Goal: Transaction & Acquisition: Purchase product/service

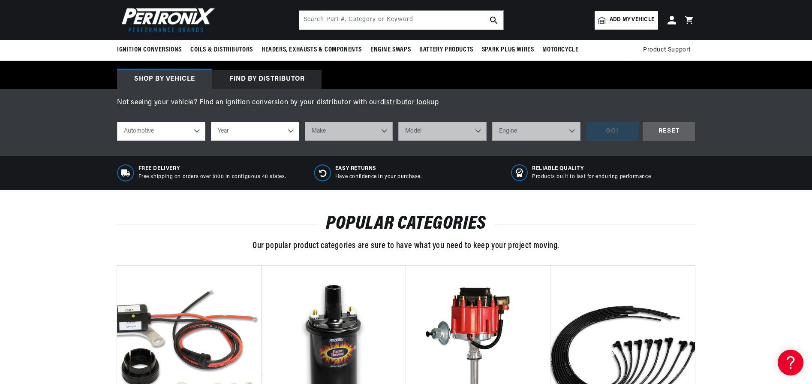
scroll to position [101, 0]
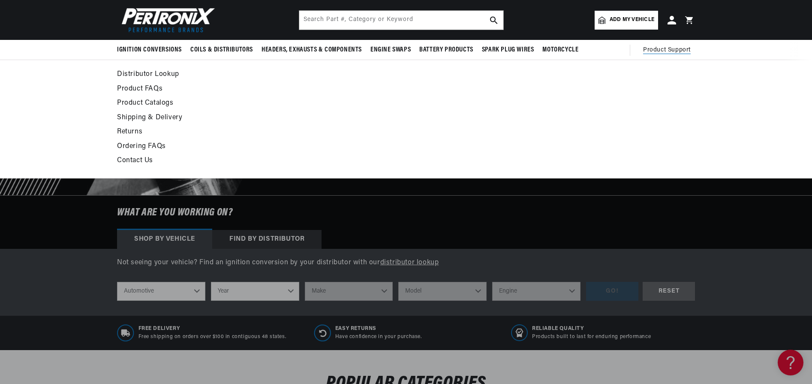
click at [670, 48] on span "Product Support" at bounding box center [667, 49] width 48 height 9
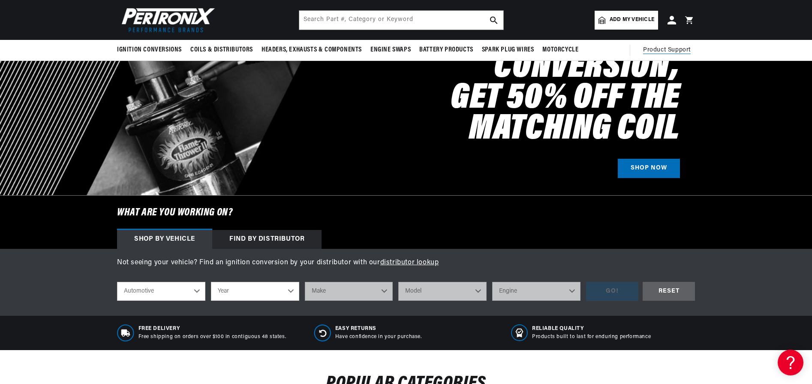
scroll to position [0, 0]
click at [667, 52] on span "Product Support" at bounding box center [667, 49] width 48 height 9
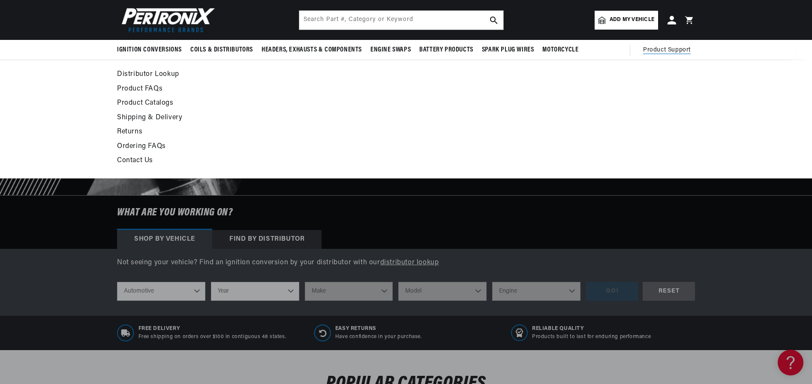
click at [153, 76] on link "Distributor Lookup" at bounding box center [327, 75] width 421 height 12
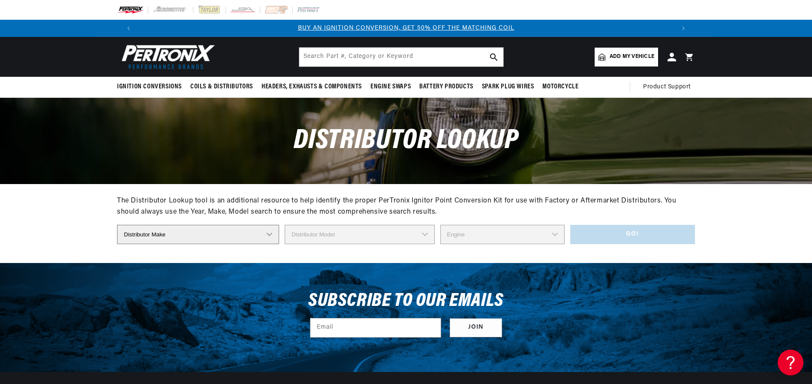
select select "Prestolite"
select select "IGW-4409B"
select select "4"
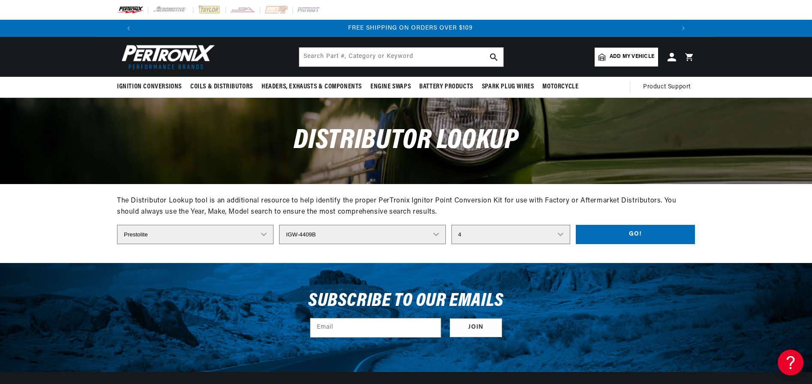
click at [595, 231] on button "Go!" at bounding box center [635, 234] width 119 height 19
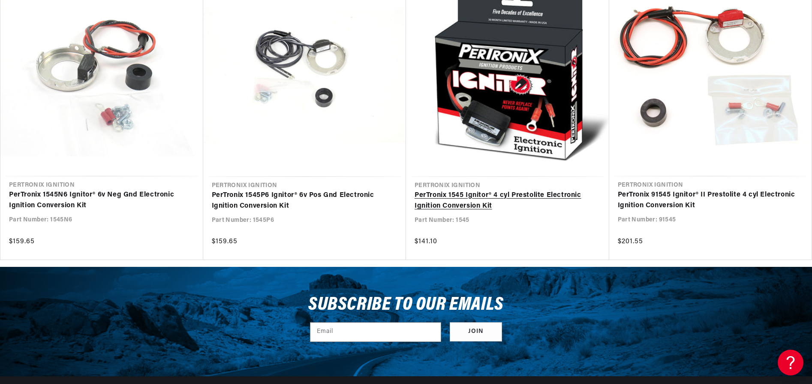
scroll to position [0, 535]
click at [535, 195] on link "PerTronix 1545 Ignitor® 4 cyl Prestolite Electronic Ignition Conversion Kit" at bounding box center [507, 201] width 186 height 22
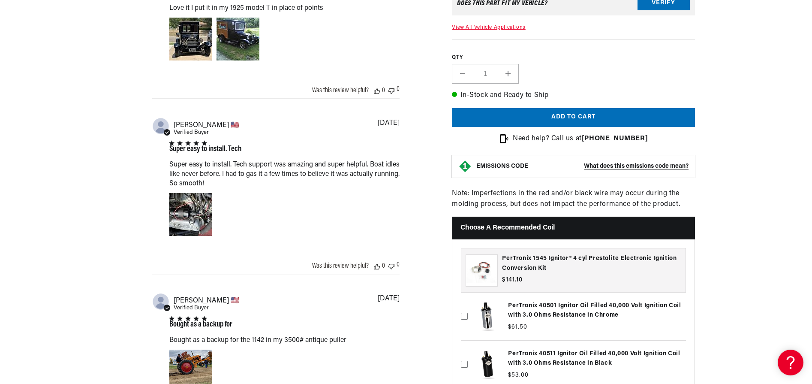
scroll to position [0, 535]
click at [603, 127] on button "Add to cart" at bounding box center [573, 117] width 243 height 19
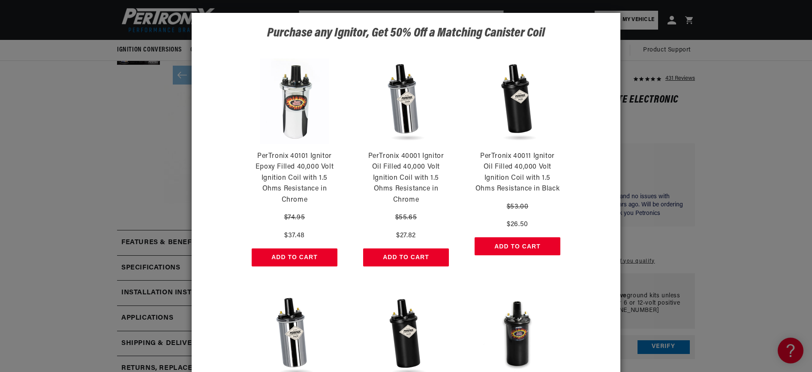
scroll to position [115, 0]
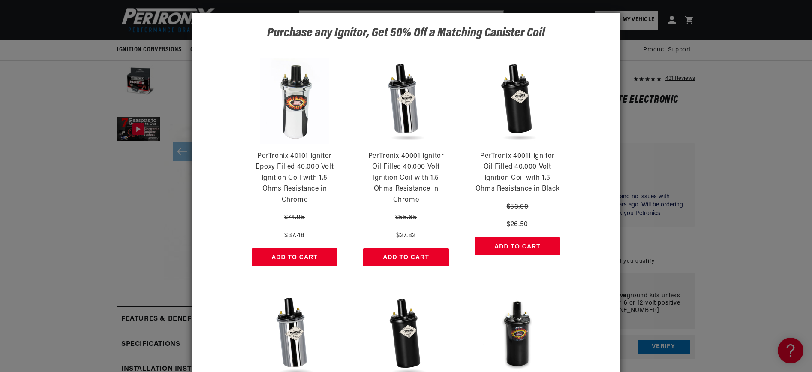
drag, startPoint x: 591, startPoint y: 25, endPoint x: 640, endPoint y: 69, distance: 65.9
click at [645, 72] on div "Purchase any Ignitor, Get 50% Off a Matching Canister Coil PerTronix 40101 Igni…" at bounding box center [406, 186] width 812 height 372
click at [749, 119] on div "Purchase any Ignitor, Get 50% Off a Matching Canister Coil PerTronix 40101 Igni…" at bounding box center [406, 186] width 812 height 372
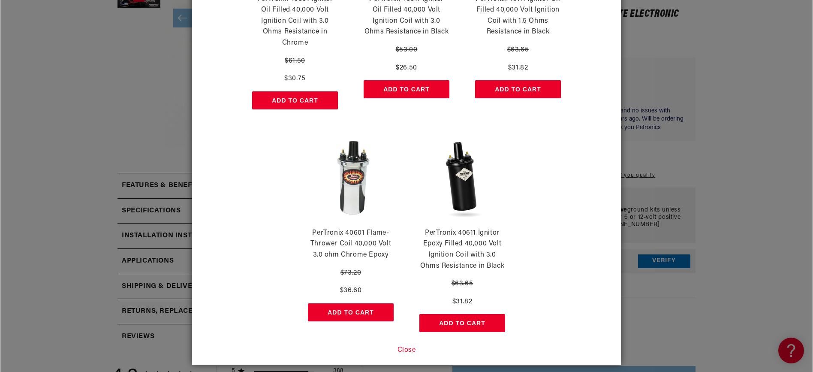
scroll to position [333, 0]
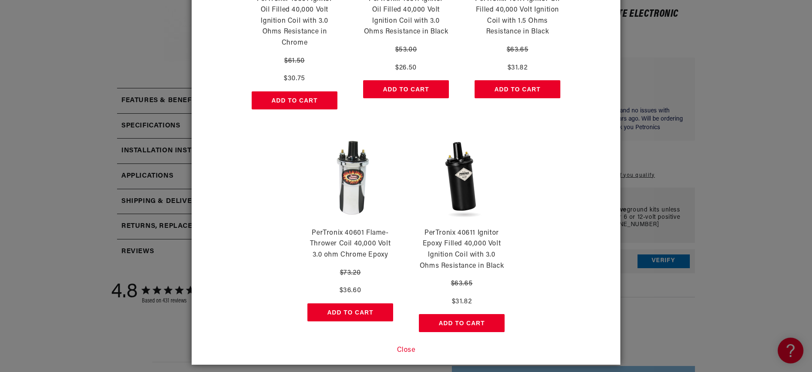
click at [405, 345] on button "Close" at bounding box center [406, 350] width 18 height 11
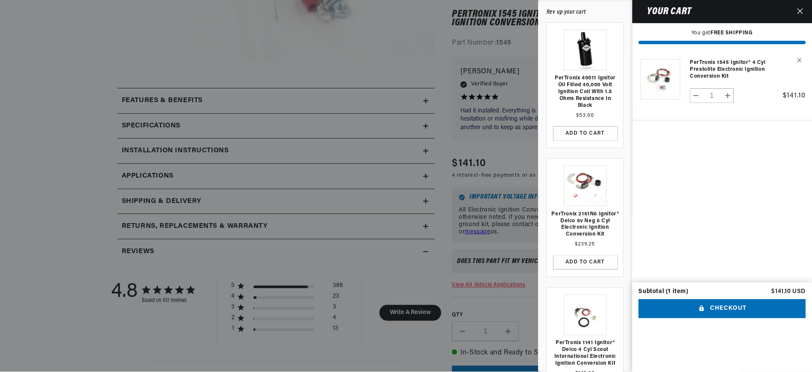
scroll to position [0, 535]
click at [801, 10] on icon "Close" at bounding box center [801, 11] width 6 height 6
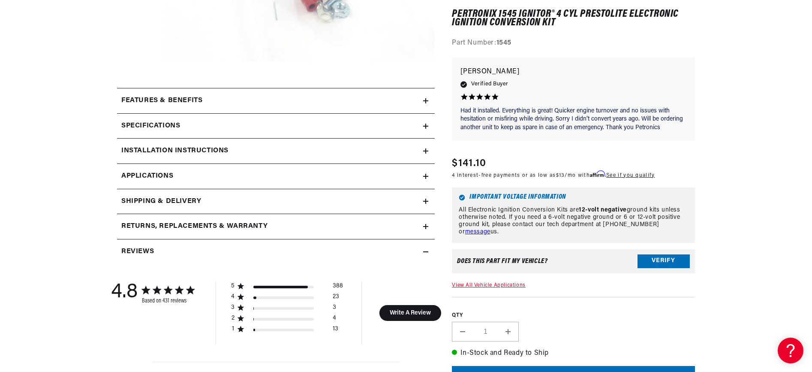
scroll to position [398, 0]
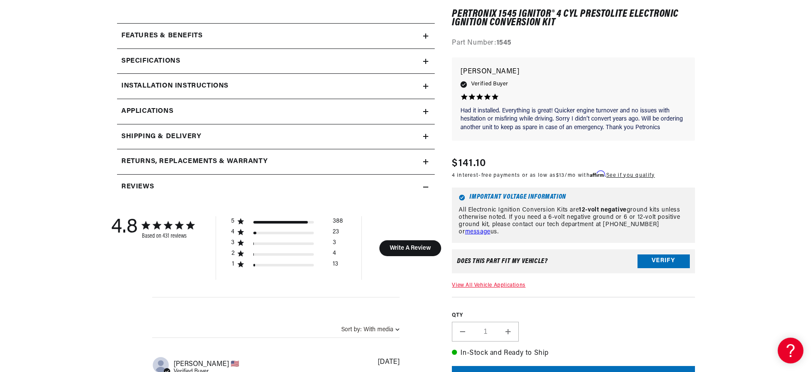
click at [490, 228] on link "message" at bounding box center [477, 231] width 25 height 6
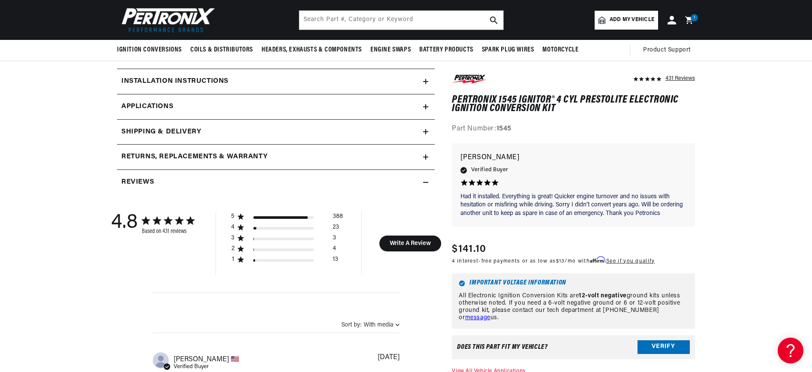
scroll to position [366, 0]
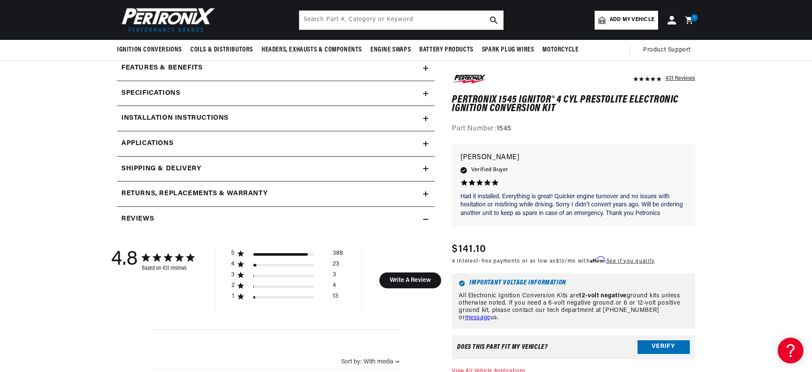
click at [149, 118] on h2 "Installation instructions" at bounding box center [174, 118] width 107 height 11
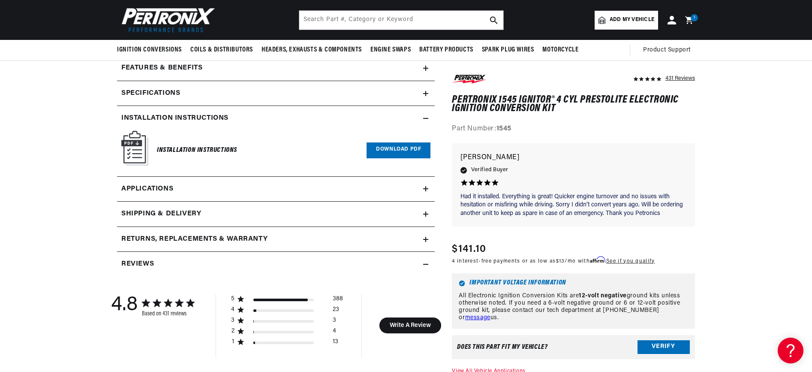
click at [396, 147] on link "Download PDF" at bounding box center [398, 150] width 64 height 16
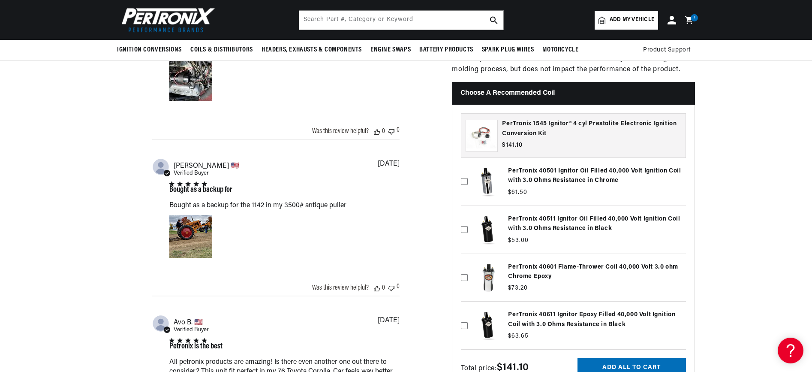
scroll to position [0, 535]
click at [532, 105] on h2 "Choose a Recommended Coil" at bounding box center [573, 93] width 243 height 23
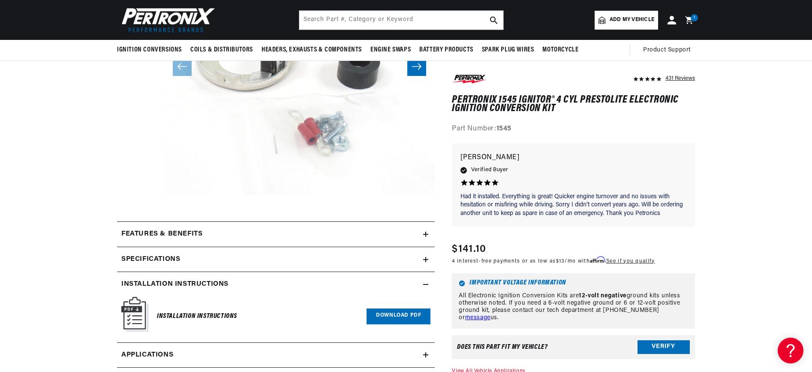
scroll to position [0, 1071]
click at [354, 23] on input "text" at bounding box center [401, 20] width 204 height 19
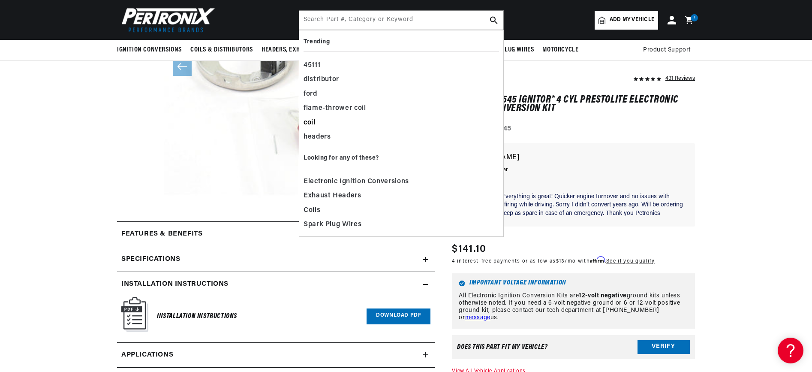
click at [311, 123] on div "coil" at bounding box center [400, 123] width 195 height 15
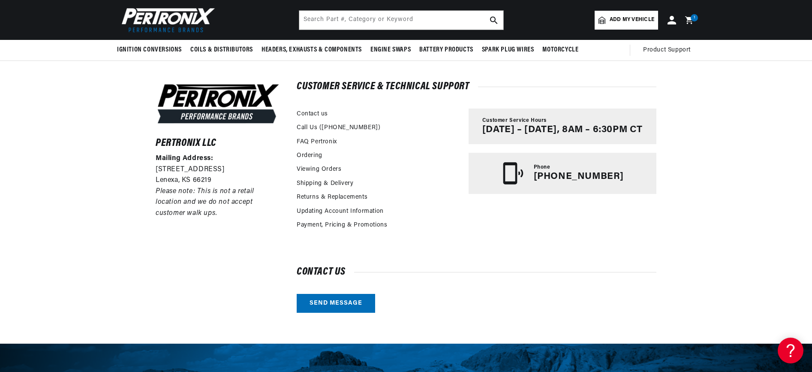
scroll to position [36, 0]
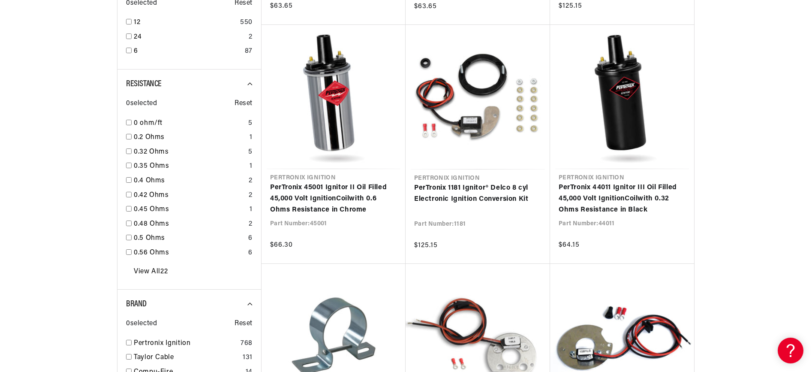
scroll to position [668, 0]
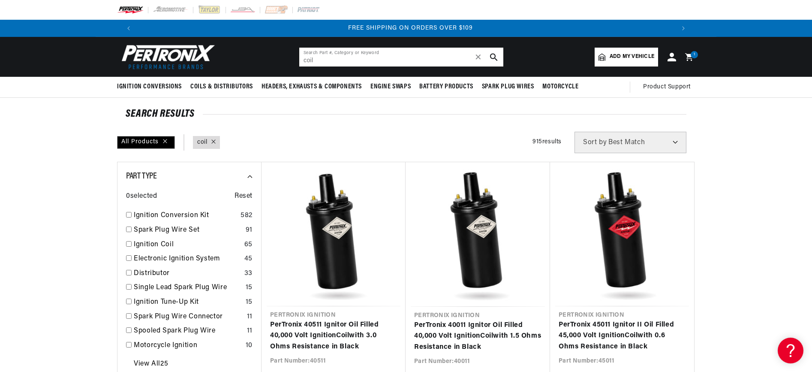
click at [336, 61] on input "coil" at bounding box center [401, 57] width 204 height 19
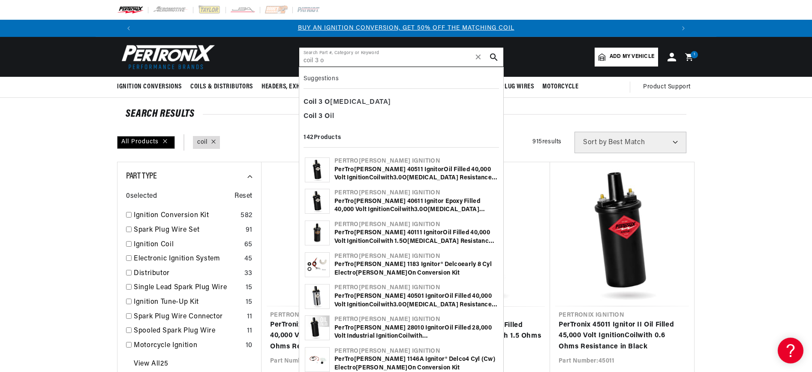
scroll to position [0, 535]
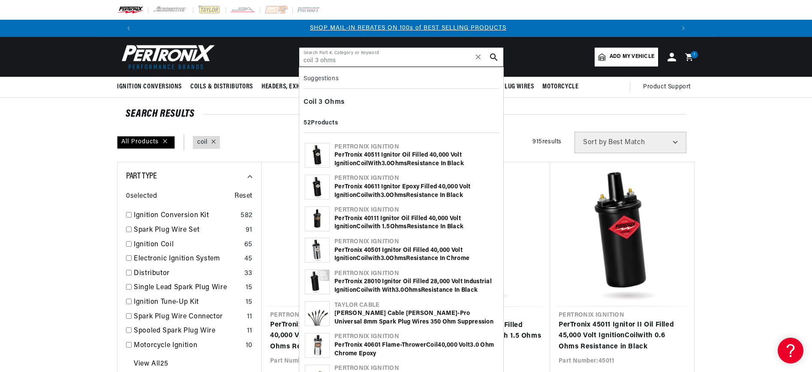
type input "coil 3 ohms"
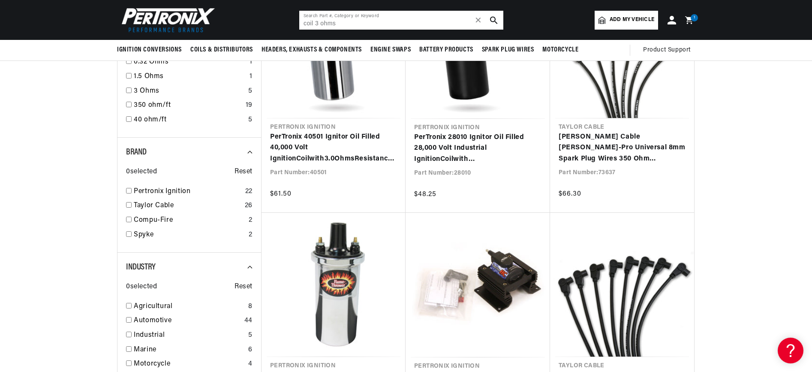
scroll to position [413, 0]
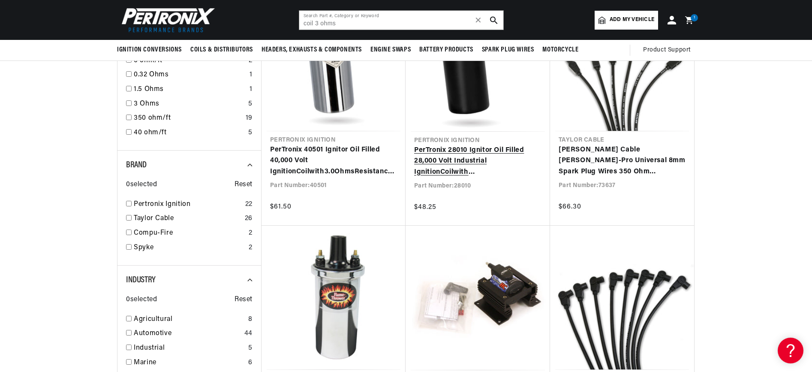
click at [467, 145] on link "PerTronix 28010 Ignitor Oil Filled 28,000 Volt Industrial Ignition Coil with wi…" at bounding box center [477, 161] width 127 height 33
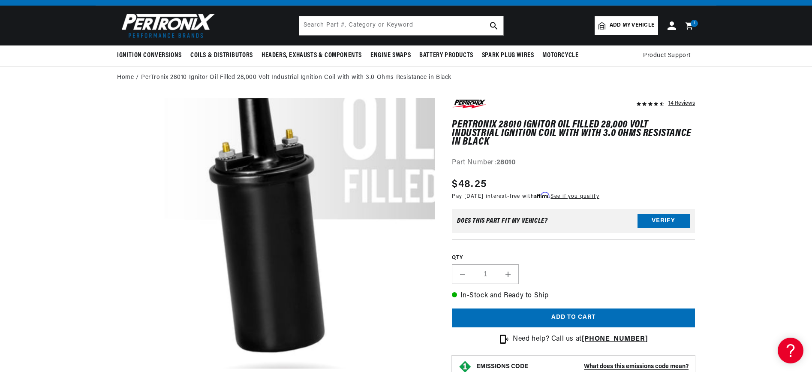
scroll to position [73, 0]
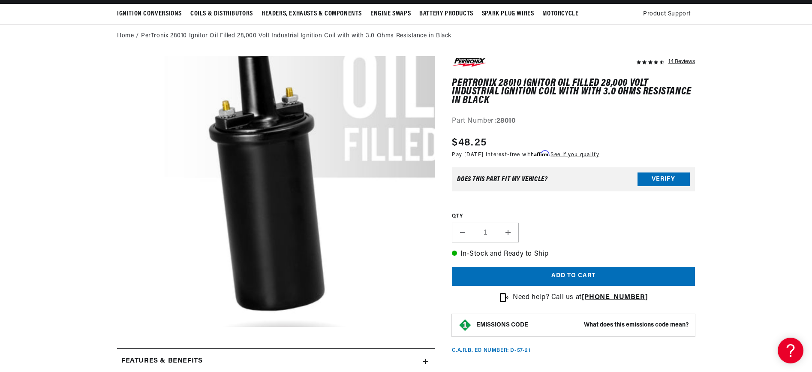
click at [571, 270] on button "Add to cart" at bounding box center [573, 276] width 243 height 19
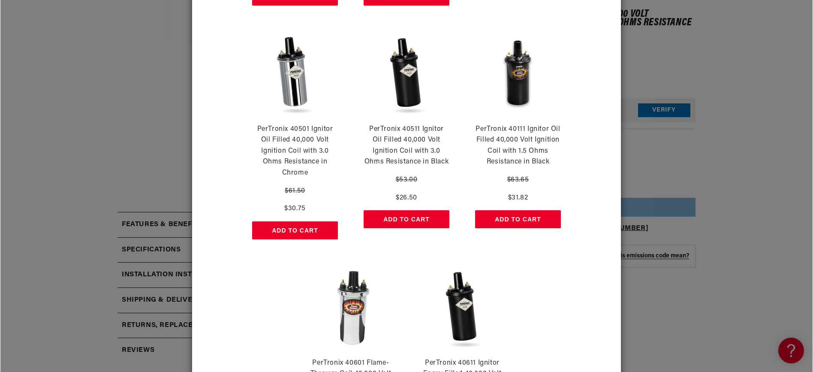
scroll to position [0, 1071]
click at [405, 217] on button "Add to Cart" at bounding box center [406, 219] width 86 height 18
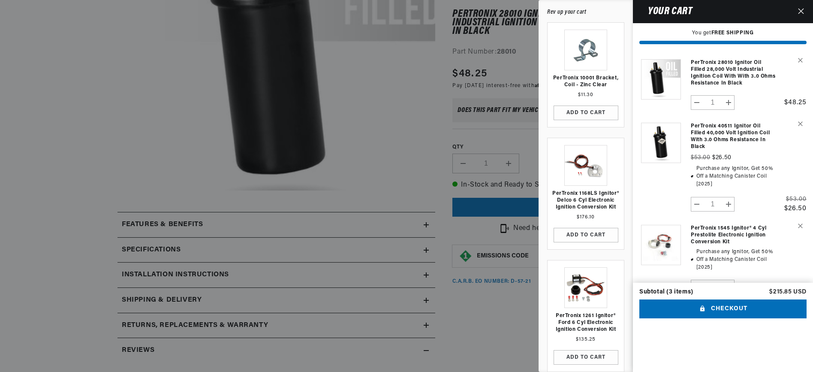
scroll to position [0, 0]
click at [696, 101] on button "Decrease quantity for PerTronix 28010 Ignitor Oil Filled 28,000 Volt Industrial…" at bounding box center [697, 102] width 12 height 15
type input "0"
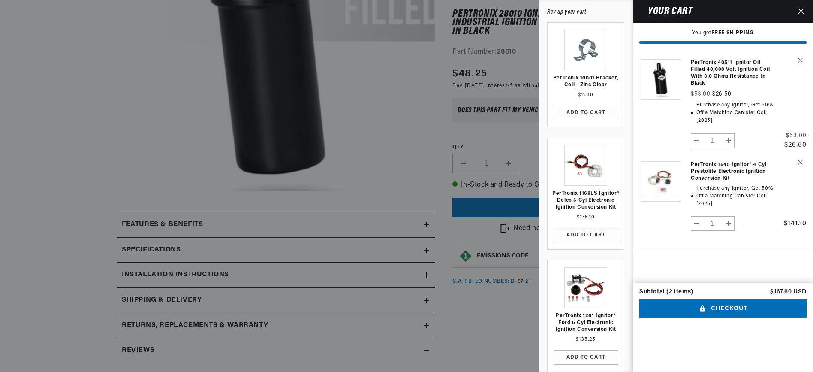
scroll to position [25, 0]
click at [725, 299] on button "Checkout" at bounding box center [722, 308] width 167 height 19
